Goal: Subscribe to service/newsletter

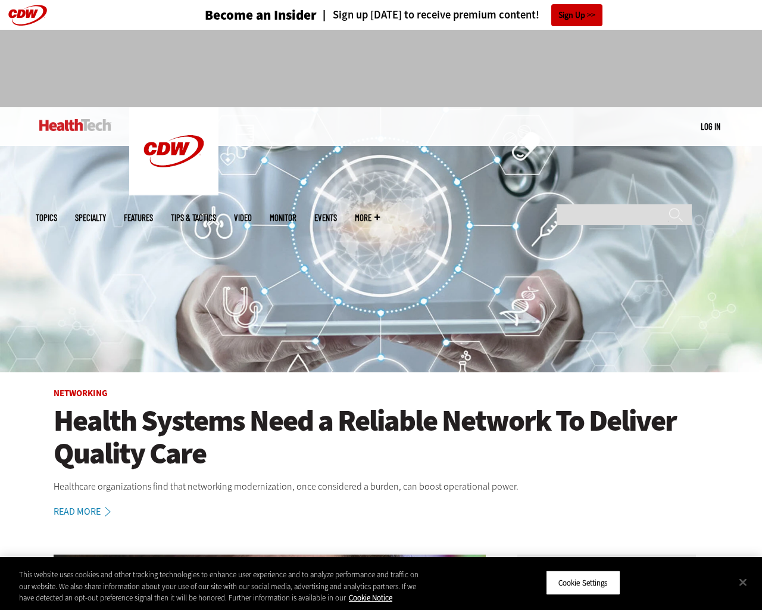
click at [756, 305] on img at bounding box center [381, 239] width 762 height 265
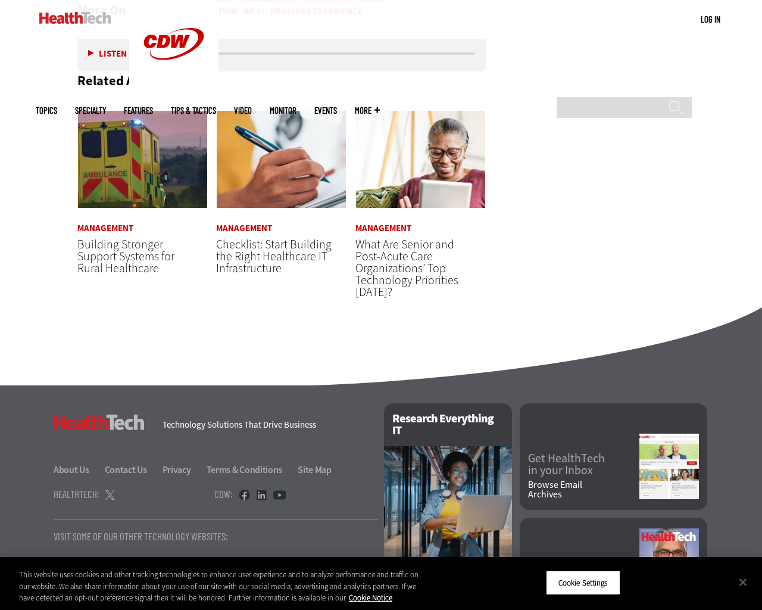
scroll to position [3067, 0]
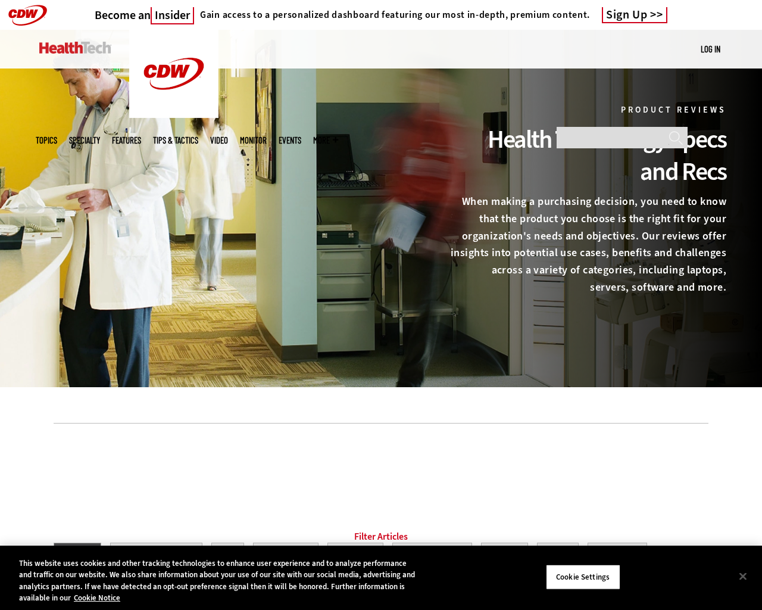
click at [756, 305] on div at bounding box center [381, 208] width 762 height 357
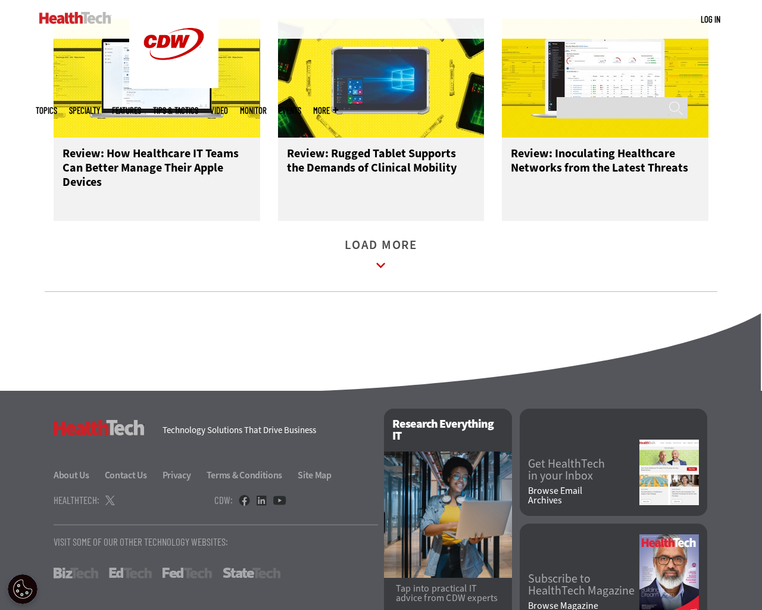
scroll to position [1567, 0]
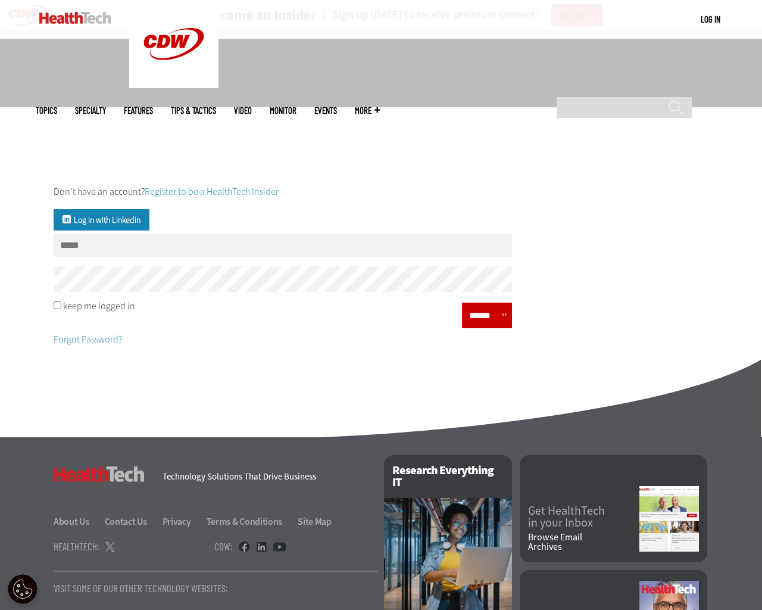
scroll to position [117, 0]
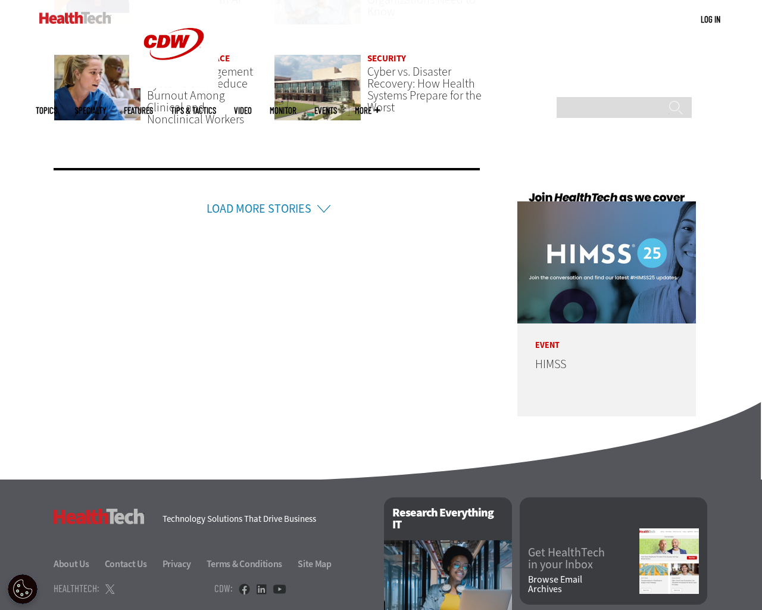
scroll to position [2836, 0]
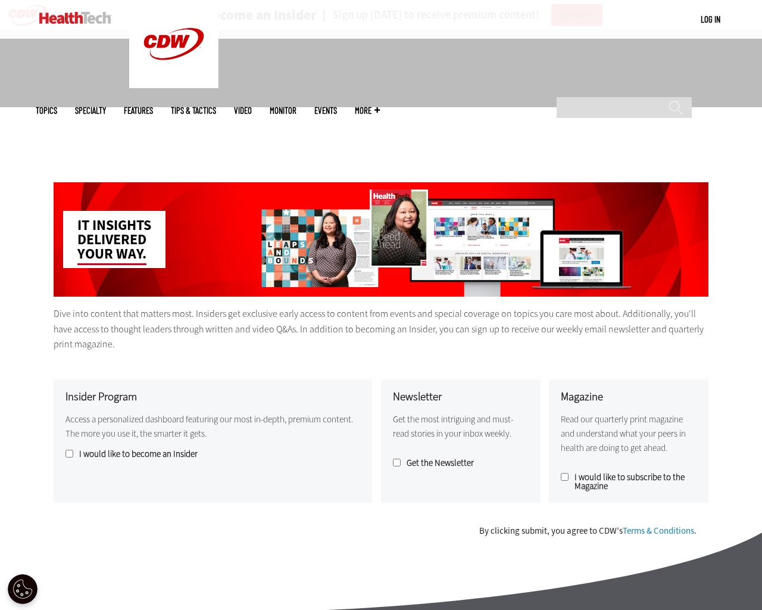
scroll to position [287, 0]
